Goal: Task Accomplishment & Management: Complete application form

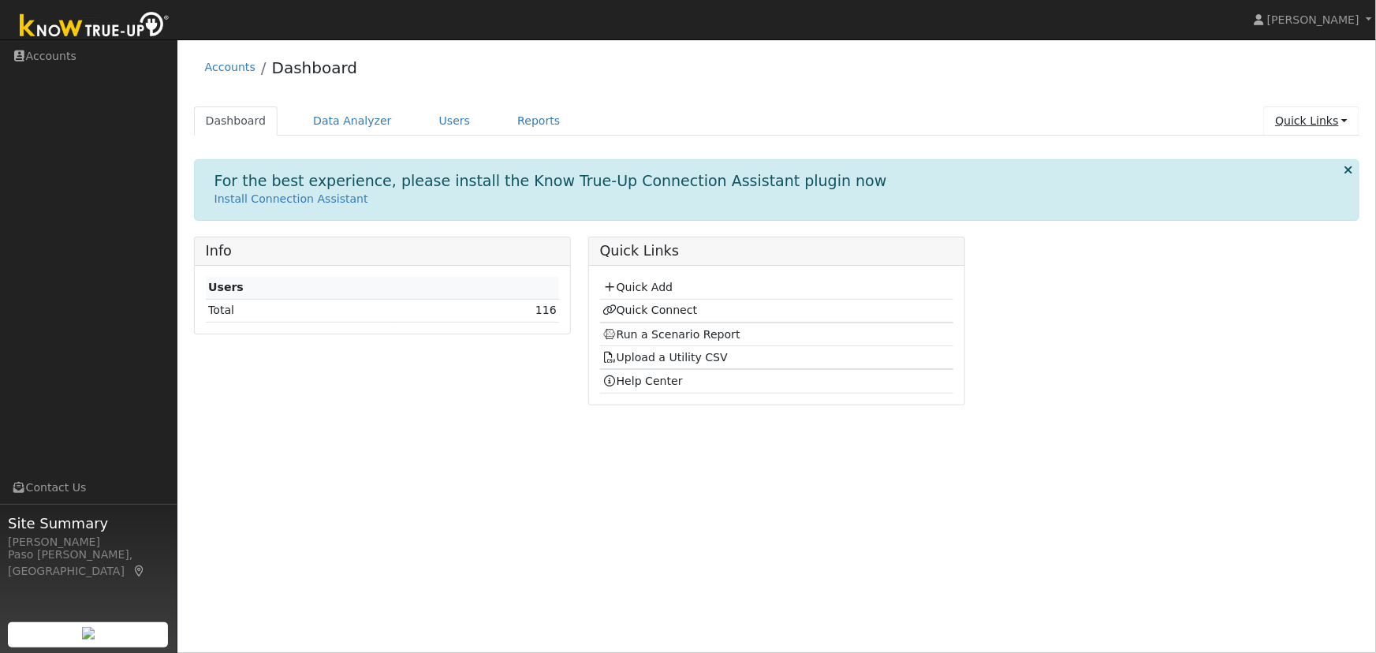
click at [1330, 125] on link "Quick Links" at bounding box center [1311, 120] width 96 height 29
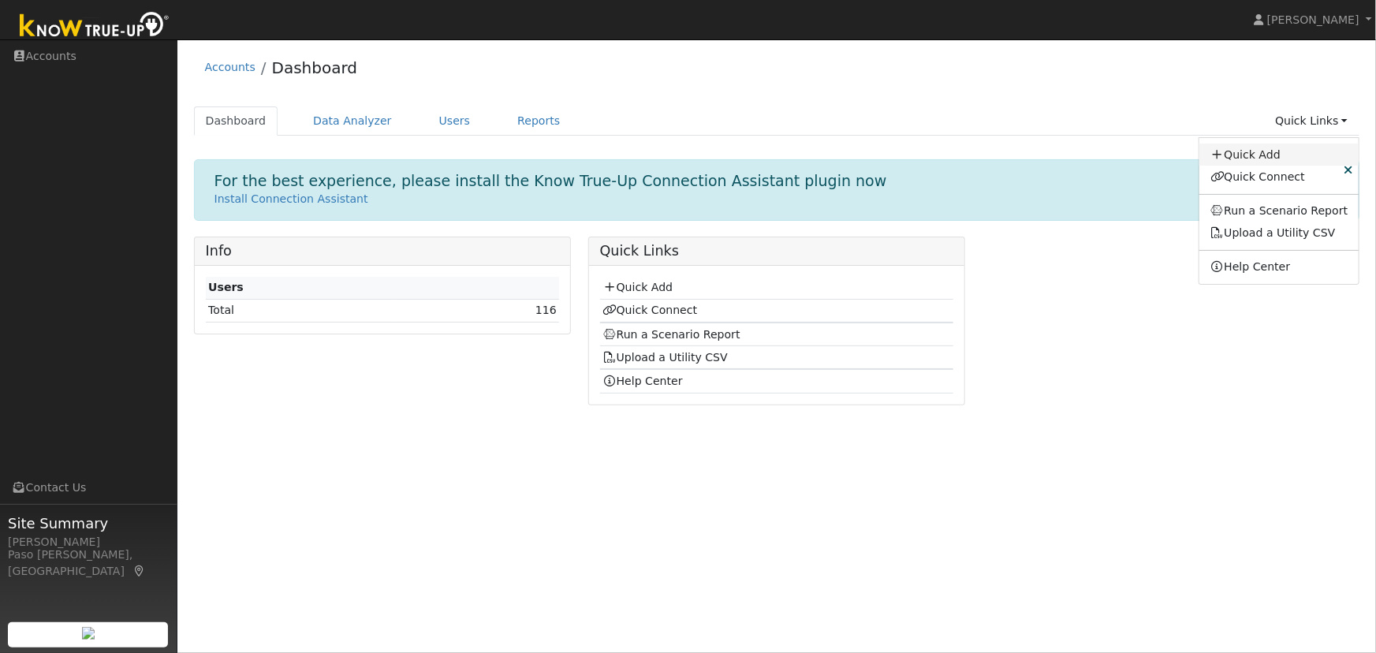
click at [1261, 158] on link "Quick Add" at bounding box center [1280, 155] width 160 height 22
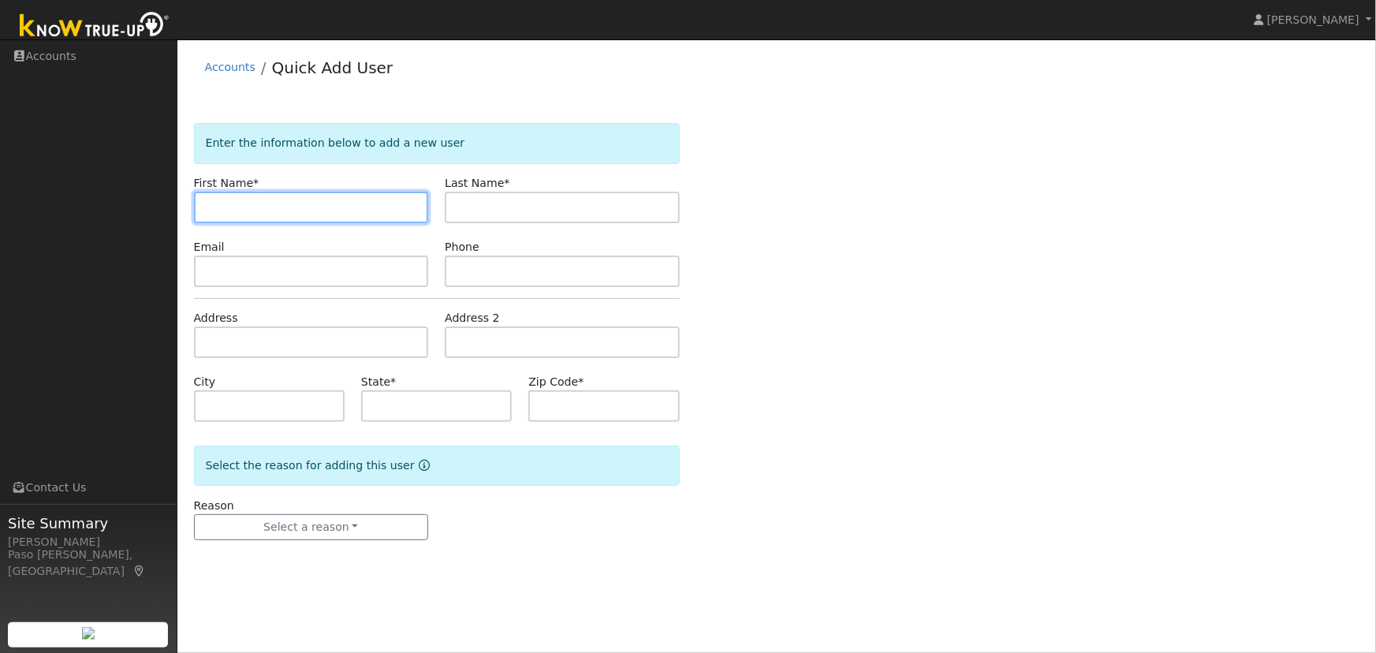
click at [282, 205] on input "text" at bounding box center [311, 208] width 235 height 32
paste input "[PERSON_NAME]"
drag, startPoint x: 246, startPoint y: 207, endPoint x: 338, endPoint y: 207, distance: 92.3
click at [338, 207] on input "[PERSON_NAME]" at bounding box center [311, 208] width 235 height 32
type input "[PERSON_NAME]"
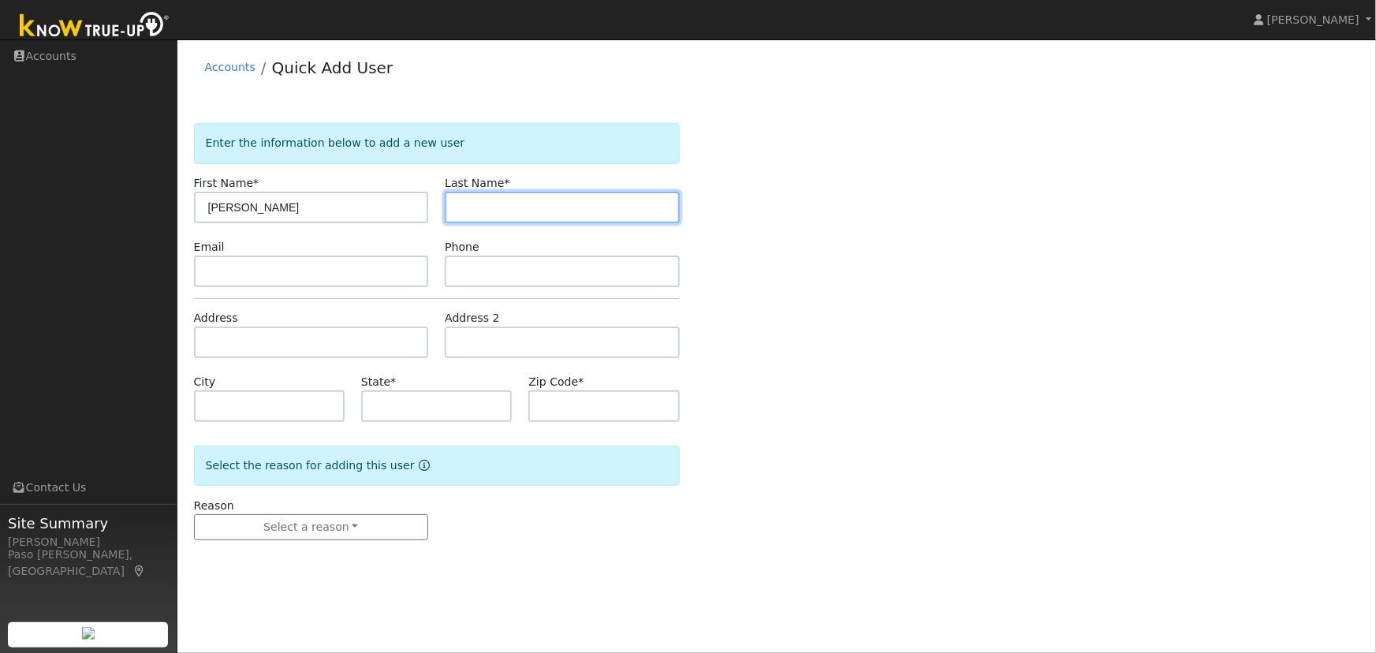
click at [522, 209] on input "text" at bounding box center [562, 208] width 235 height 32
paste input "[PERSON_NAME]"
type input "[PERSON_NAME]"
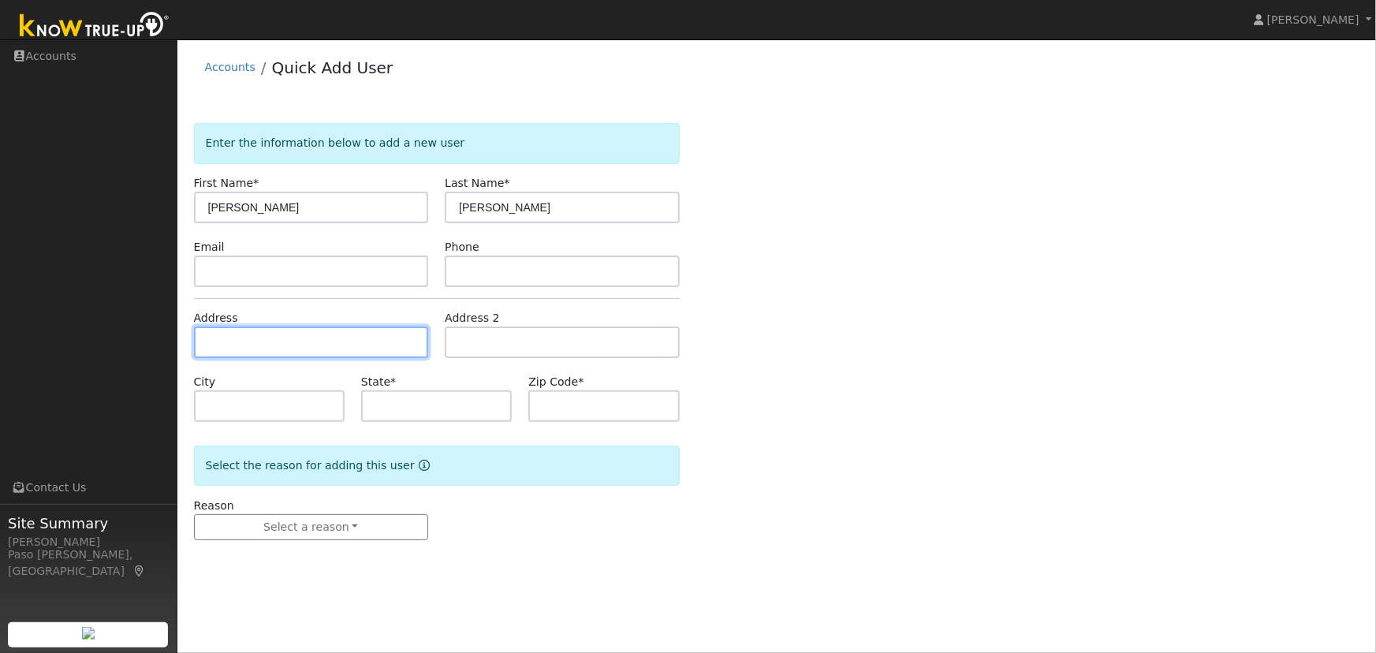
click at [212, 345] on input "text" at bounding box center [311, 343] width 235 height 32
paste input "[STREET_ADDRESS][PERSON_NAME]"
type input "[STREET_ADDRESS]"
type input "[PERSON_NAME] Grande"
type input "CA"
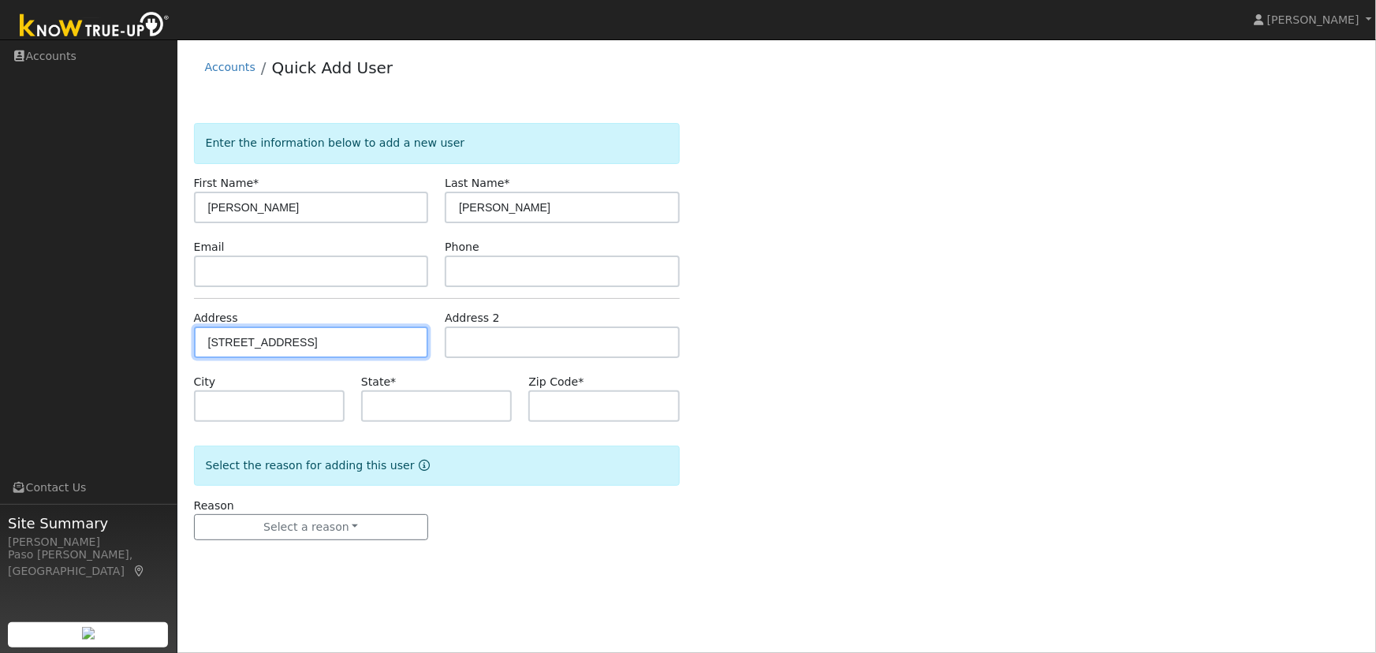
type input "93420"
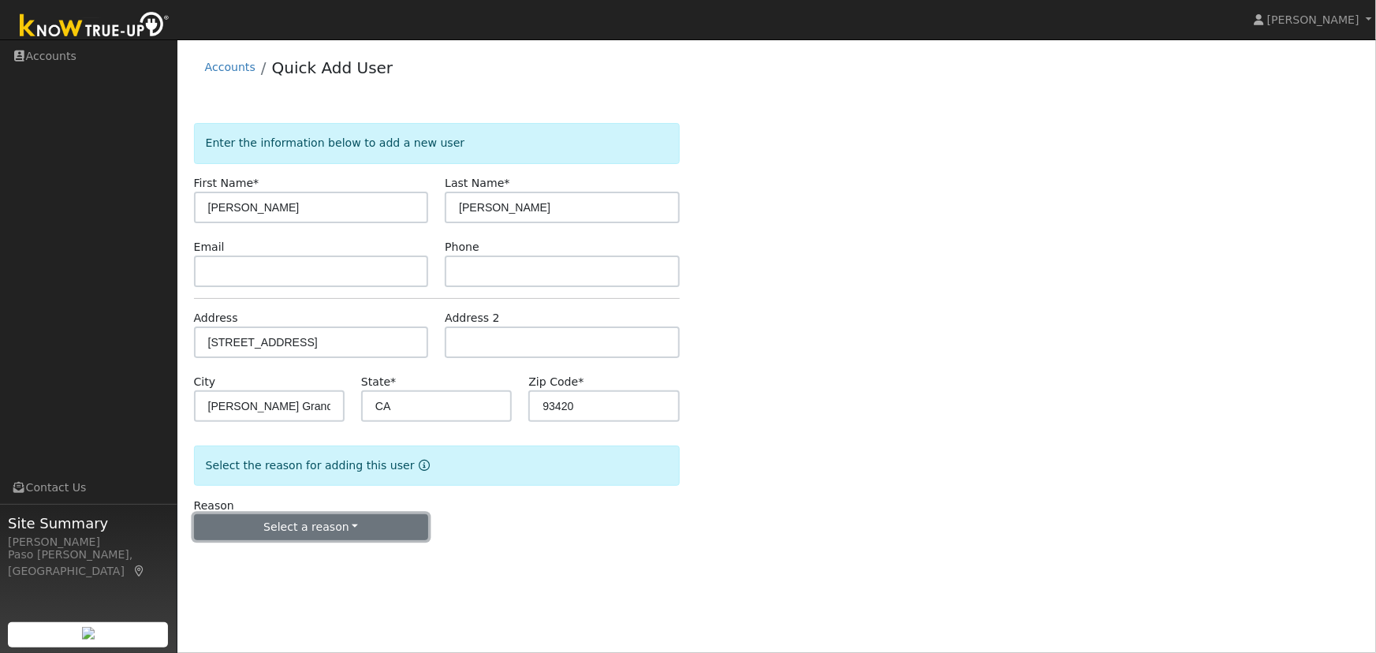
click at [338, 521] on button "Select a reason" at bounding box center [311, 527] width 235 height 27
click at [241, 559] on link "New lead" at bounding box center [282, 559] width 174 height 22
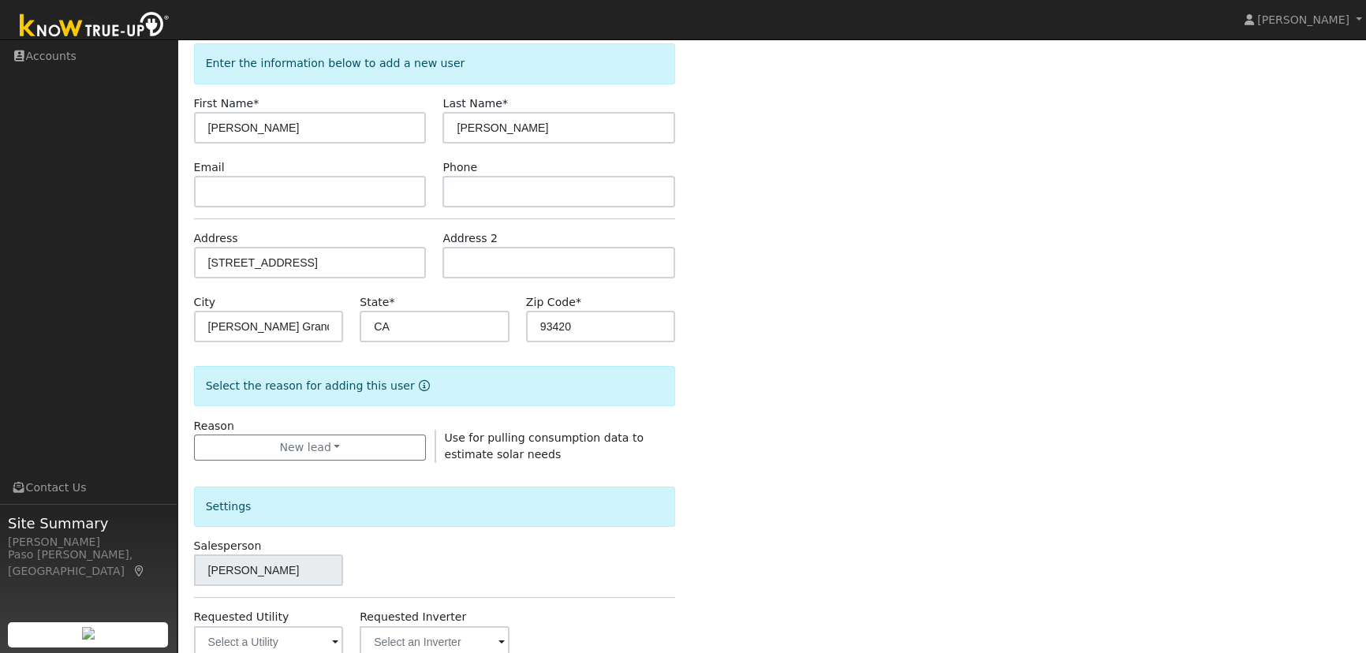
scroll to position [286, 0]
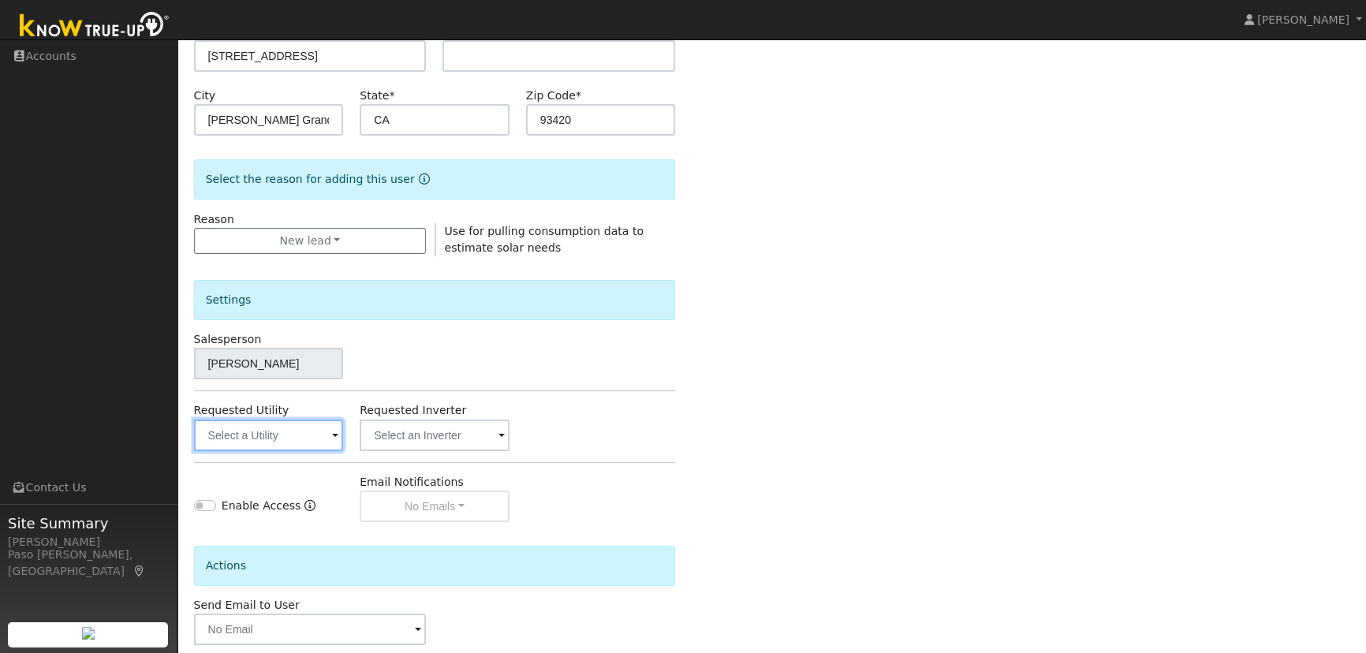
click at [280, 437] on input "text" at bounding box center [269, 436] width 150 height 32
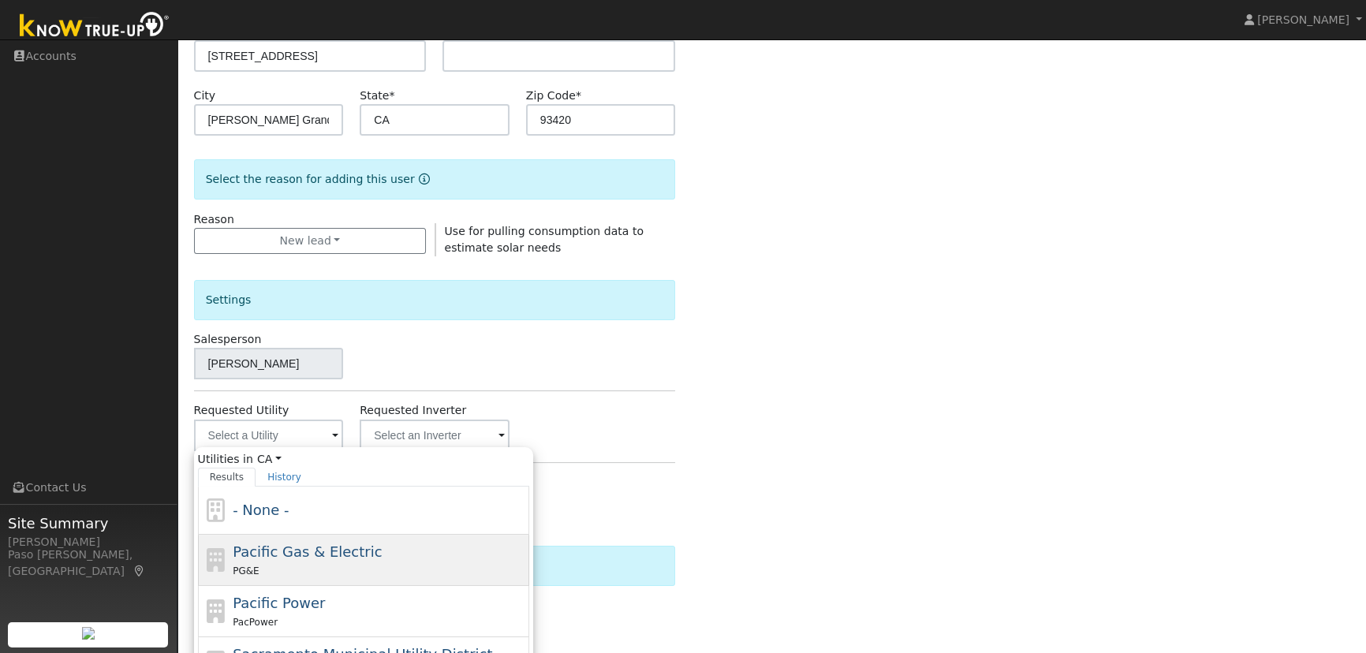
click at [282, 558] on span "Pacific Gas & Electric" at bounding box center [307, 551] width 149 height 17
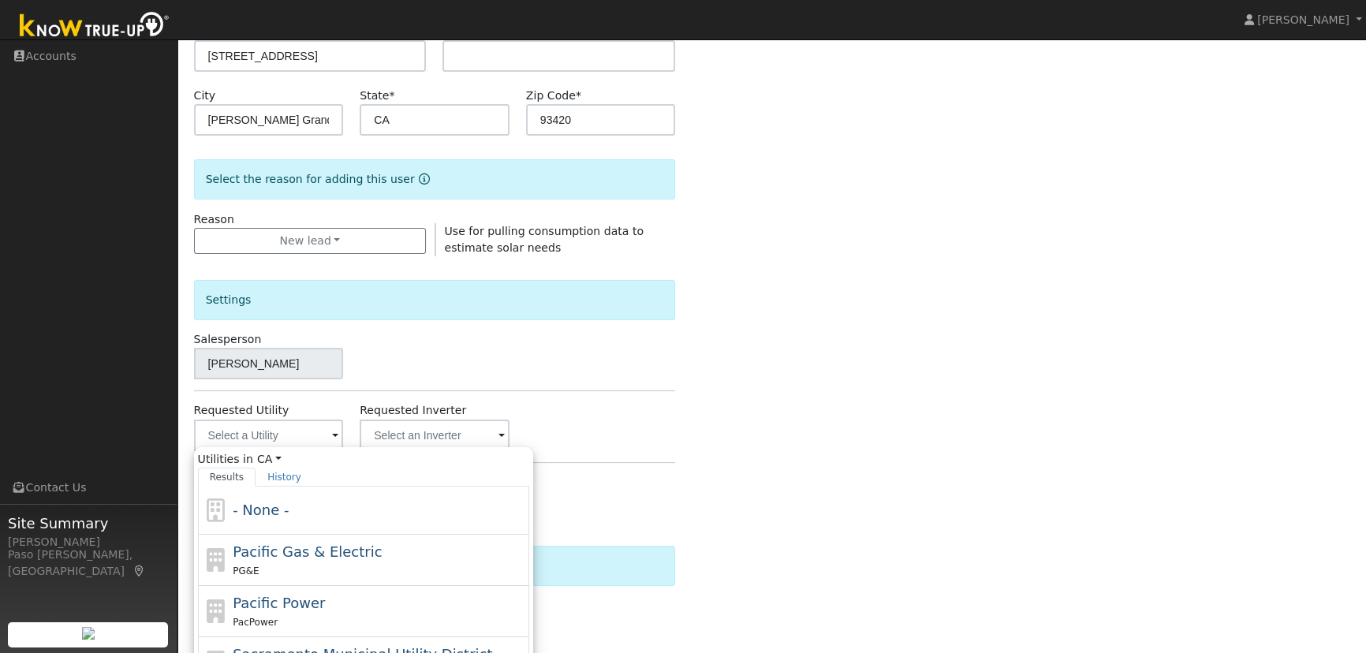
type input "Pacific Gas & Electric"
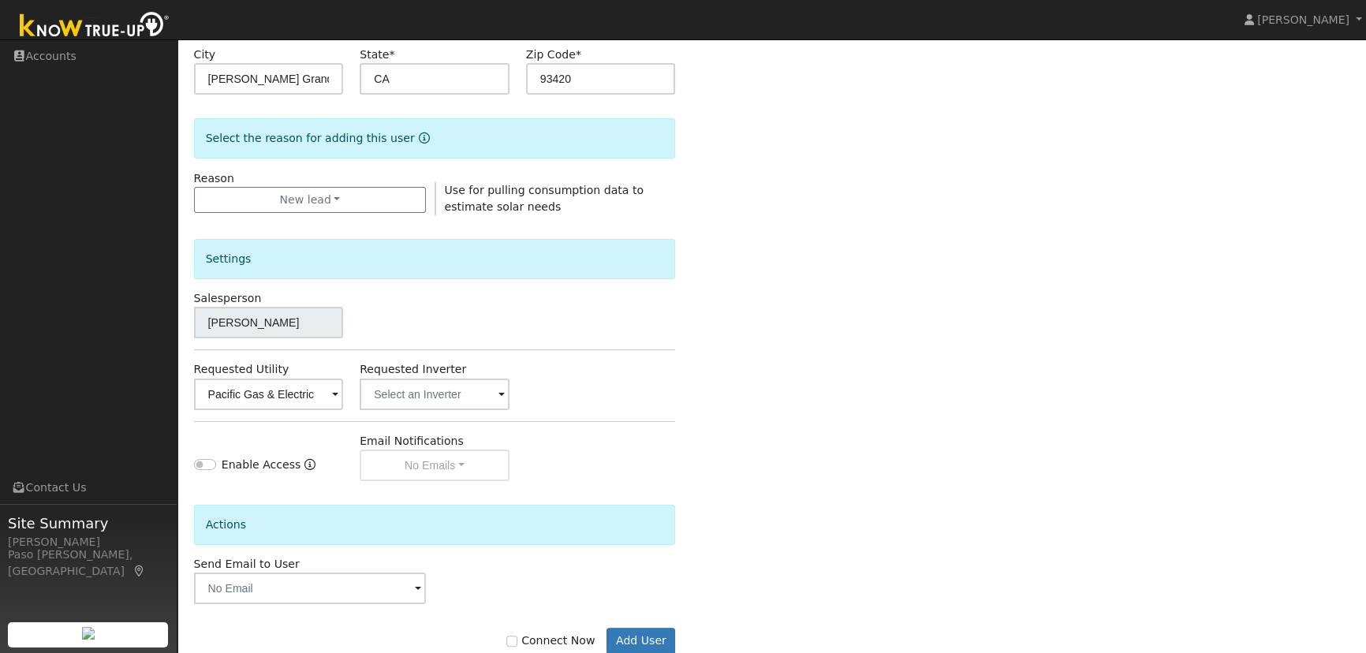
scroll to position [367, 0]
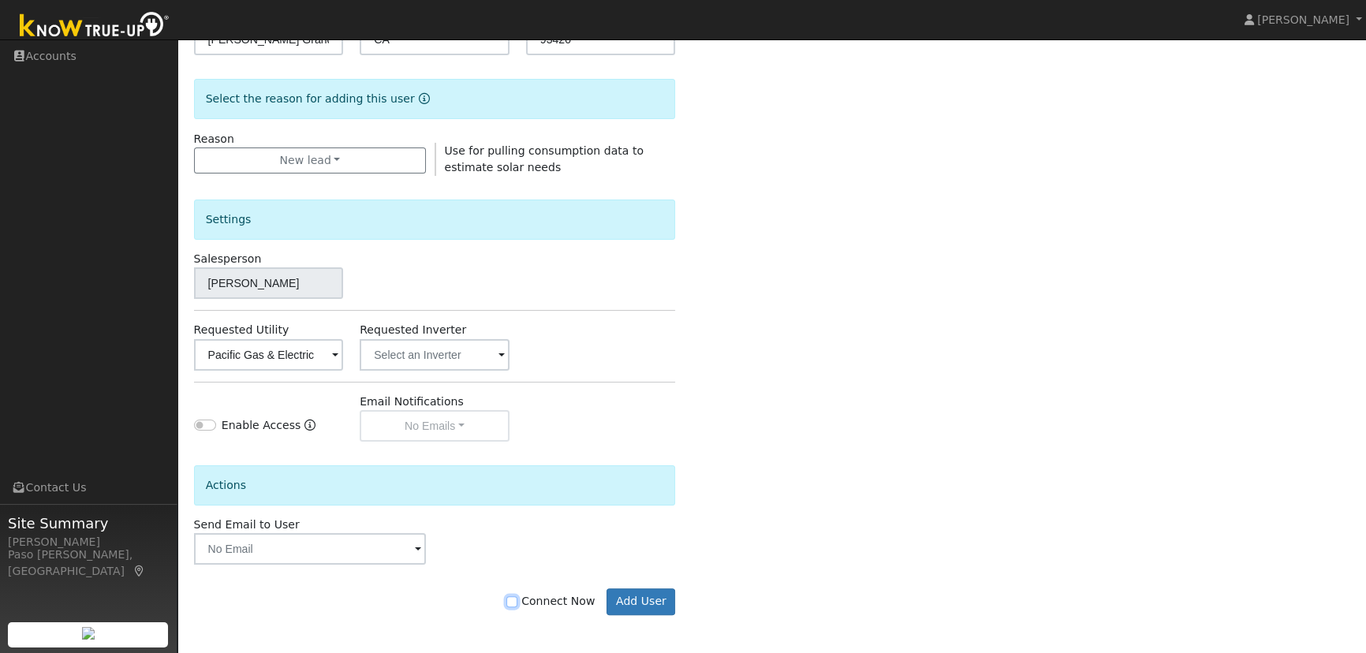
click at [517, 599] on input "Connect Now" at bounding box center [511, 601] width 11 height 11
checkbox input "true"
click at [632, 606] on button "Add User" at bounding box center [640, 601] width 69 height 27
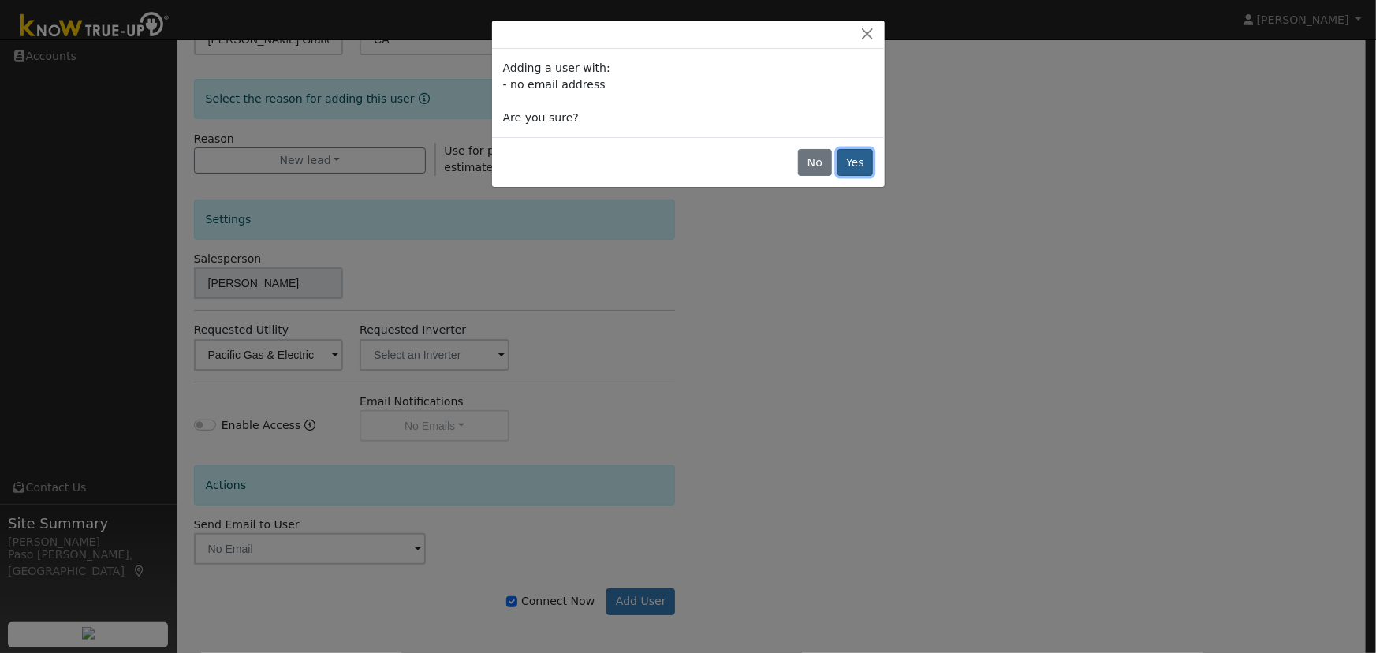
click at [852, 163] on button "Yes" at bounding box center [856, 162] width 36 height 27
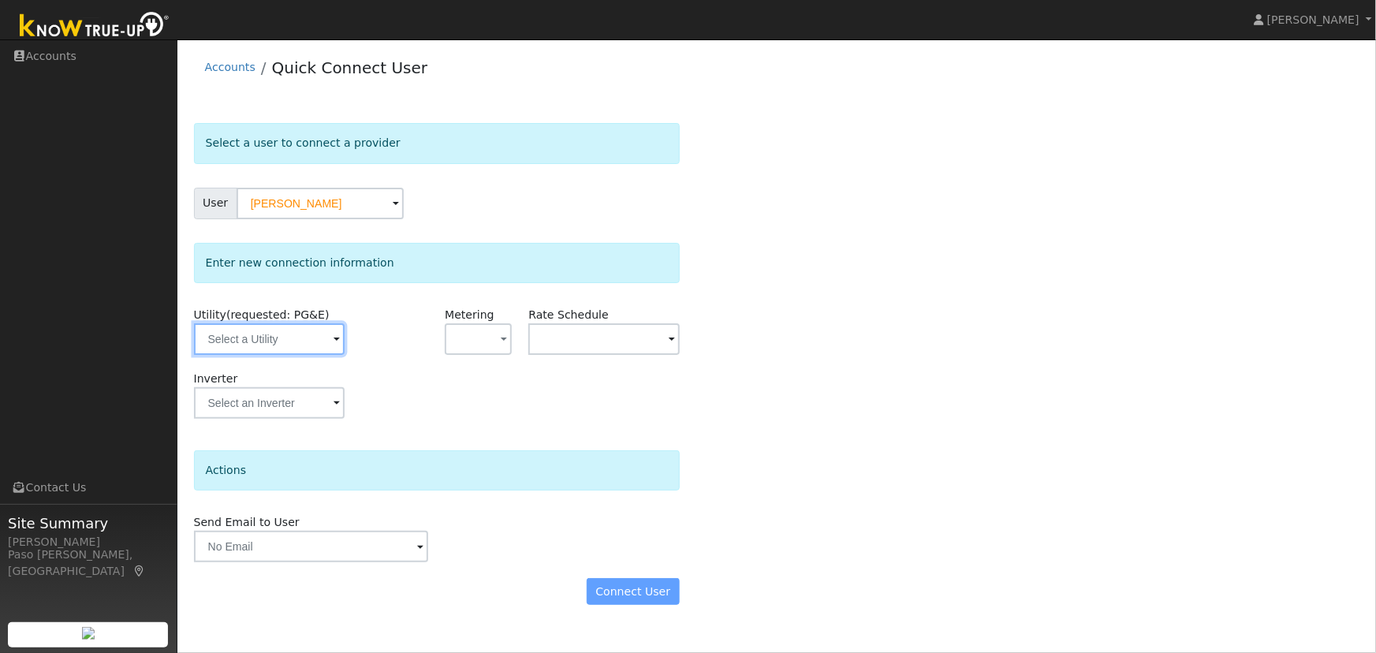
click at [271, 341] on input "text" at bounding box center [269, 339] width 151 height 32
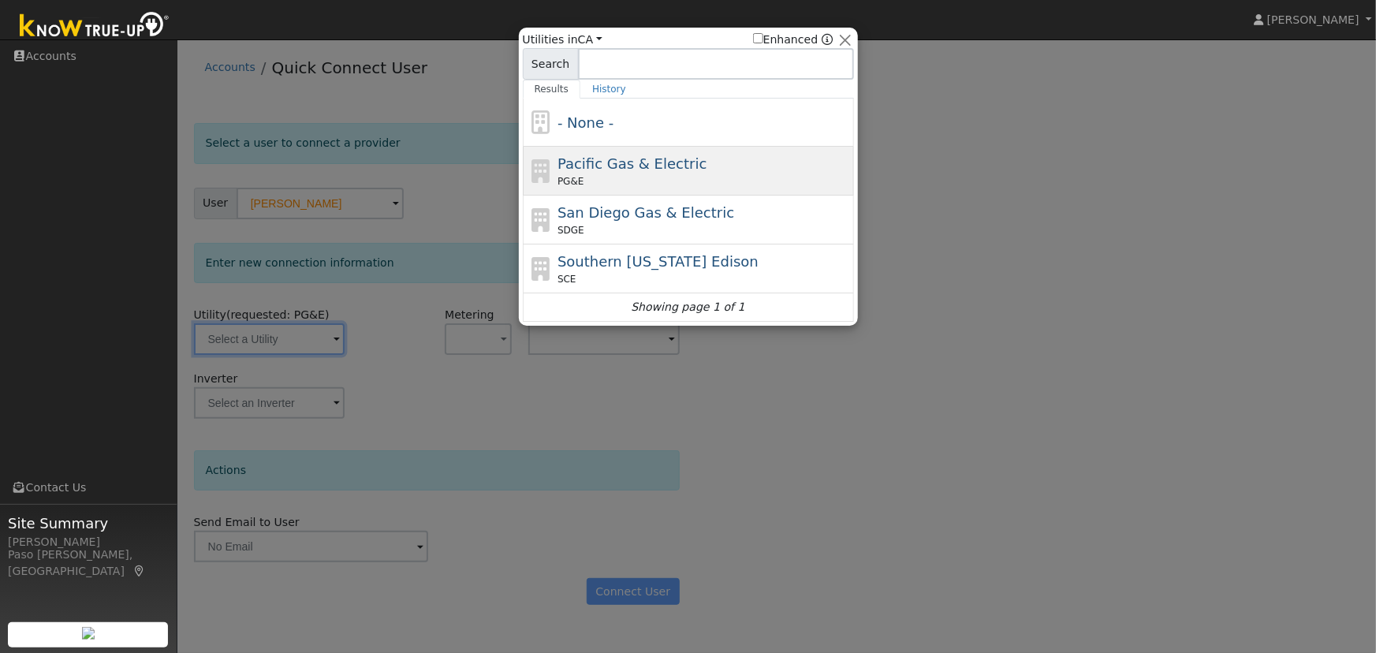
click at [592, 173] on div "Pacific Gas & Electric PG&E" at bounding box center [704, 170] width 293 height 35
type input "PG&E"
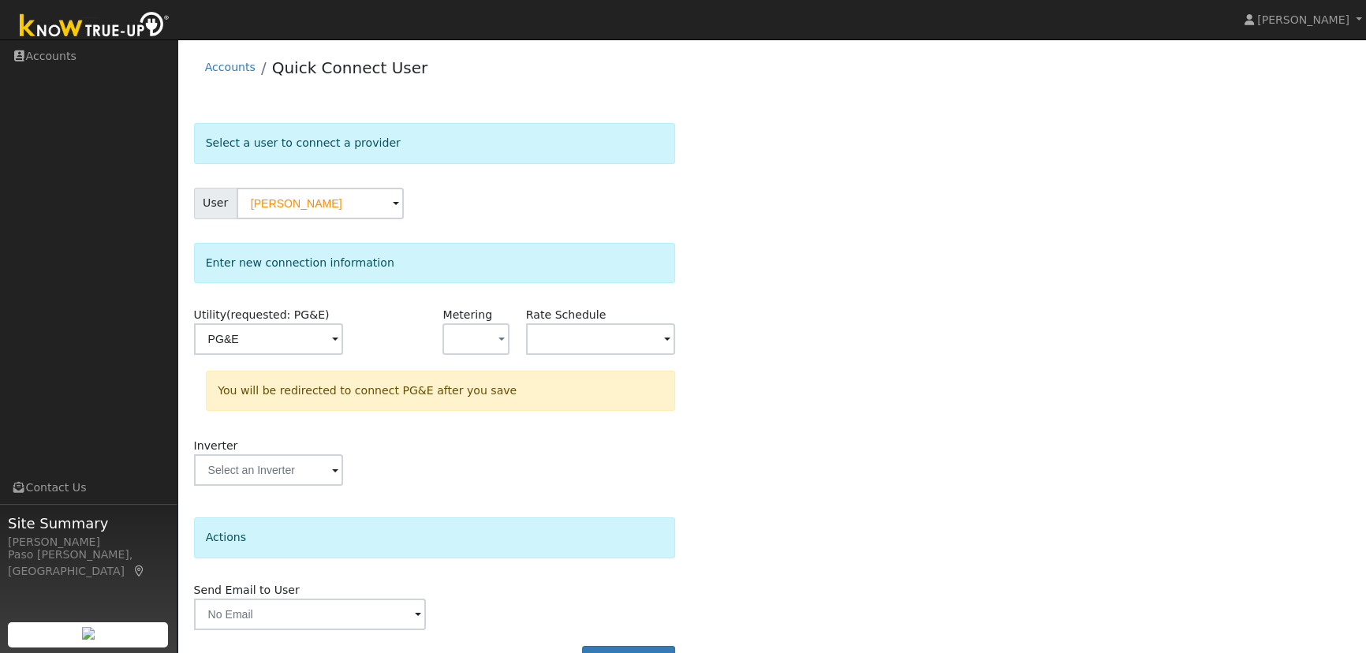
scroll to position [42, 0]
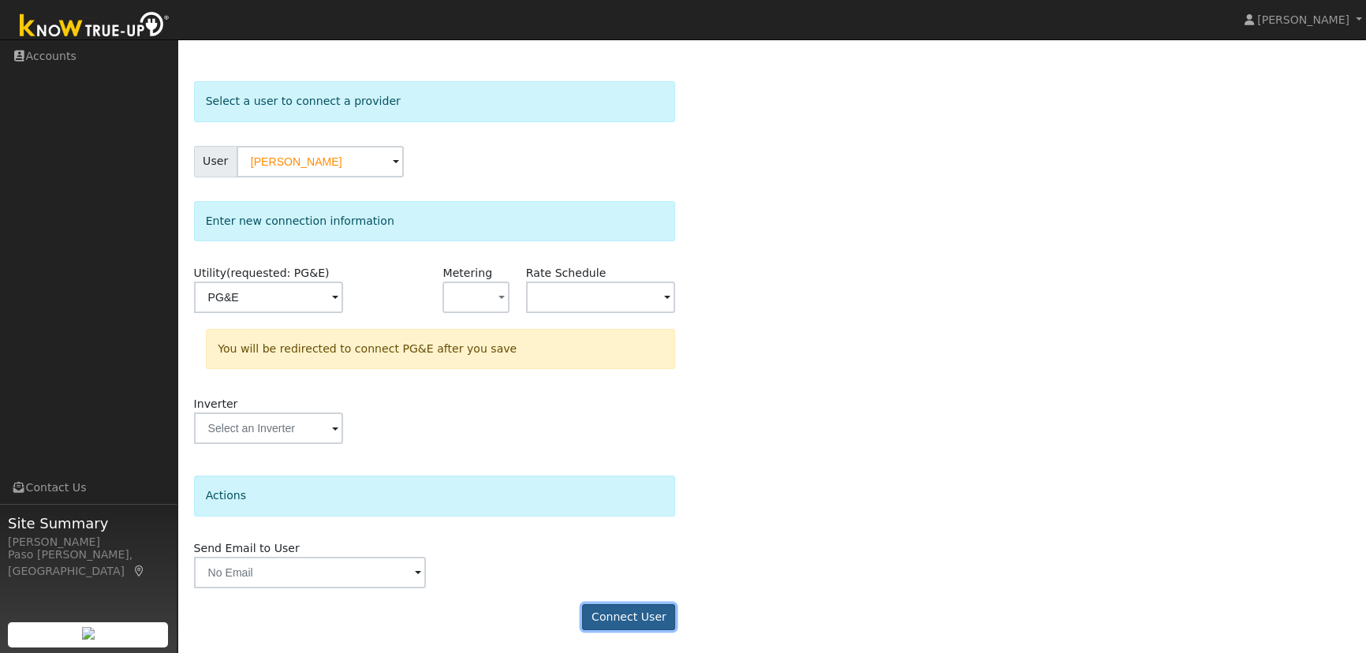
click at [636, 622] on button "Connect User" at bounding box center [628, 617] width 93 height 27
